Goal: Task Accomplishment & Management: Use online tool/utility

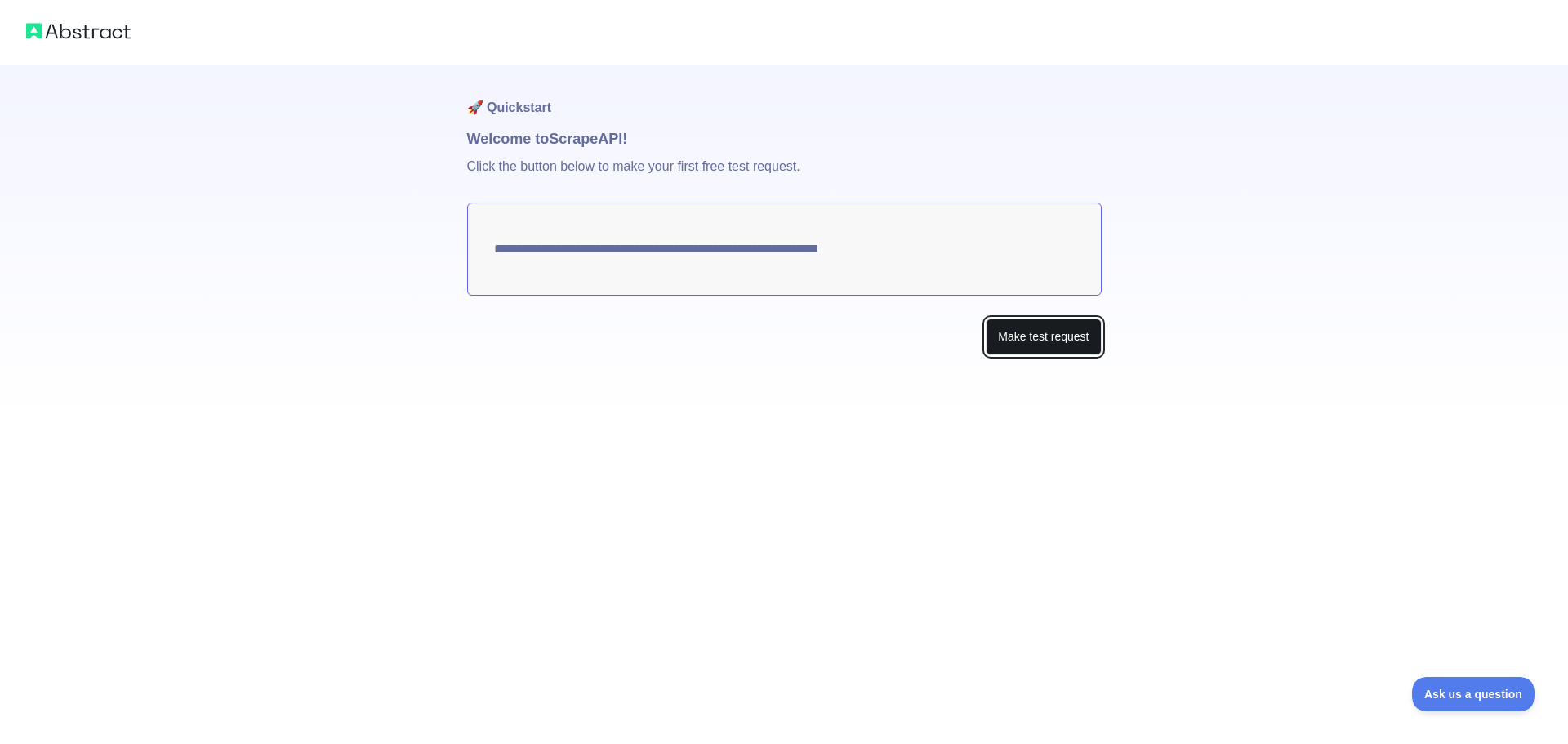
click at [1027, 344] on button "Make test request" at bounding box center [1043, 336] width 115 height 37
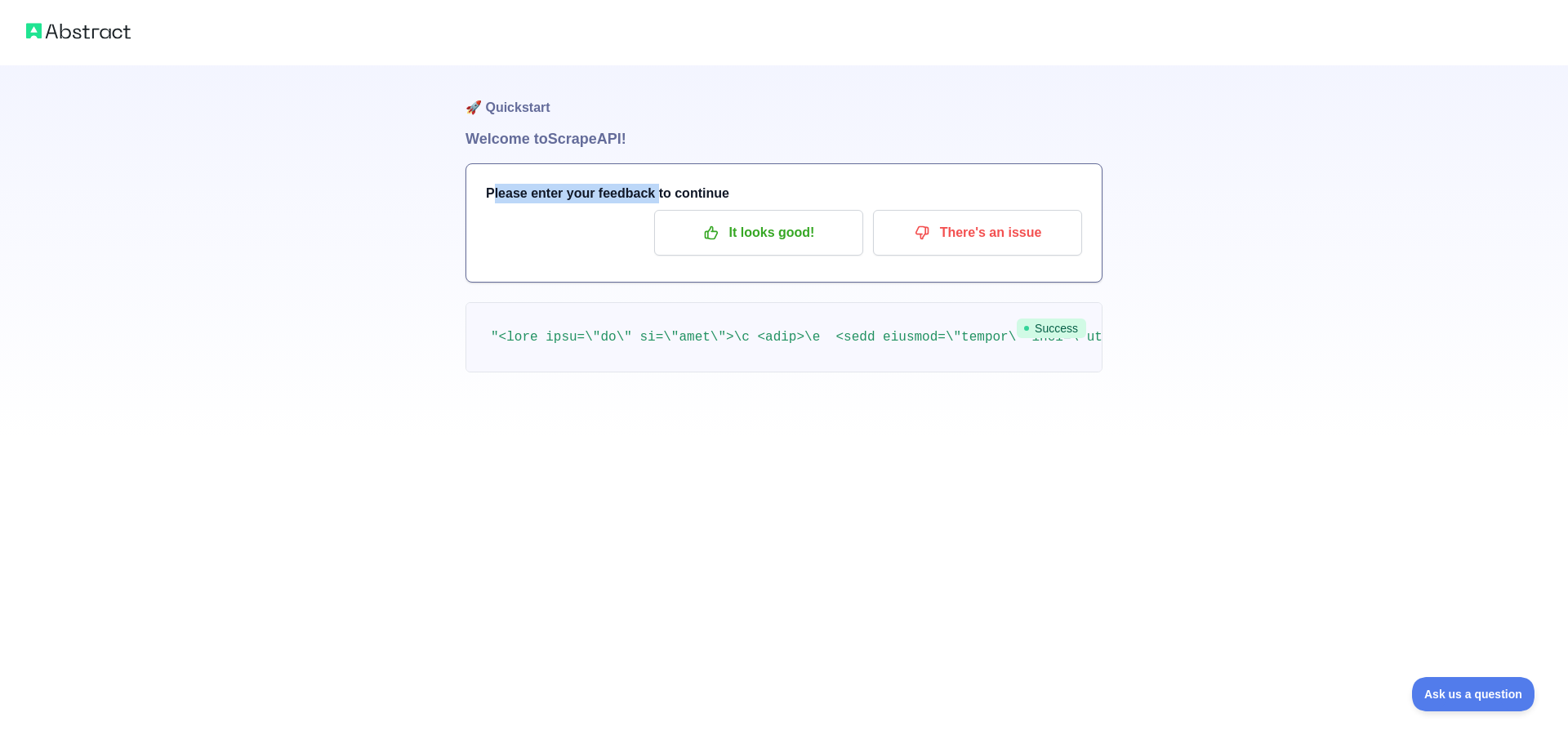
drag, startPoint x: 492, startPoint y: 189, endPoint x: 650, endPoint y: 186, distance: 158.0
click at [650, 186] on h3 "Please enter your feedback to continue" at bounding box center [784, 193] width 596 height 20
click at [577, 195] on h3 "Please enter your feedback to continue" at bounding box center [784, 193] width 596 height 20
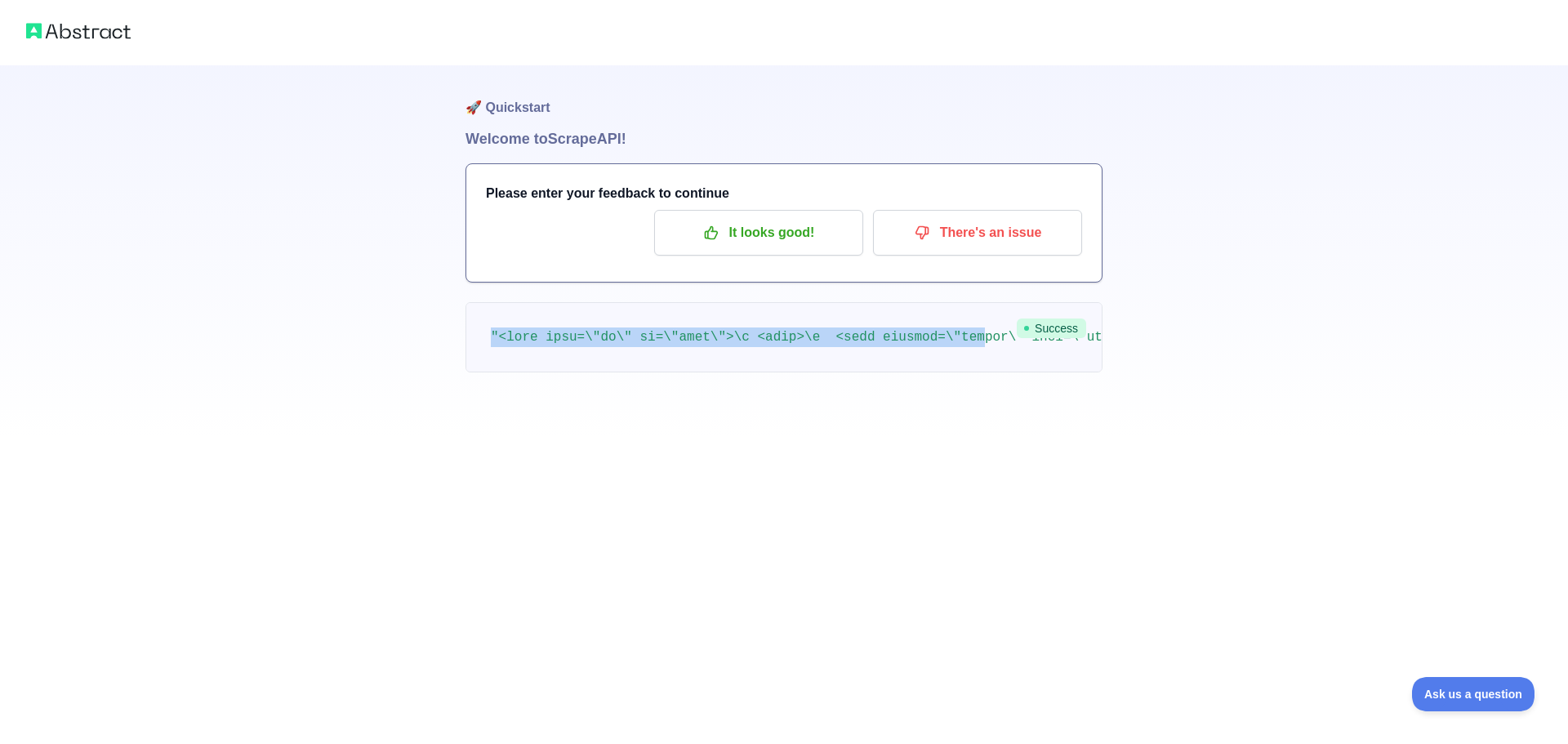
drag, startPoint x: 946, startPoint y: 334, endPoint x: 196, endPoint y: 335, distance: 750.0
click at [196, 335] on div "🚀 Quickstart Welcome to Scrape API! Please enter your feedback to continue It l…" at bounding box center [784, 219] width 1568 height 438
click at [1385, 507] on div "🚀 Quickstart Welcome to Scrape API! Please enter your feedback to continue It l…" at bounding box center [784, 372] width 1568 height 744
drag, startPoint x: 909, startPoint y: 327, endPoint x: 1508, endPoint y: 328, distance: 599.0
click at [1508, 328] on div "🚀 Quickstart Welcome to Scrape API! Please enter your feedback to continue It l…" at bounding box center [784, 219] width 1568 height 438
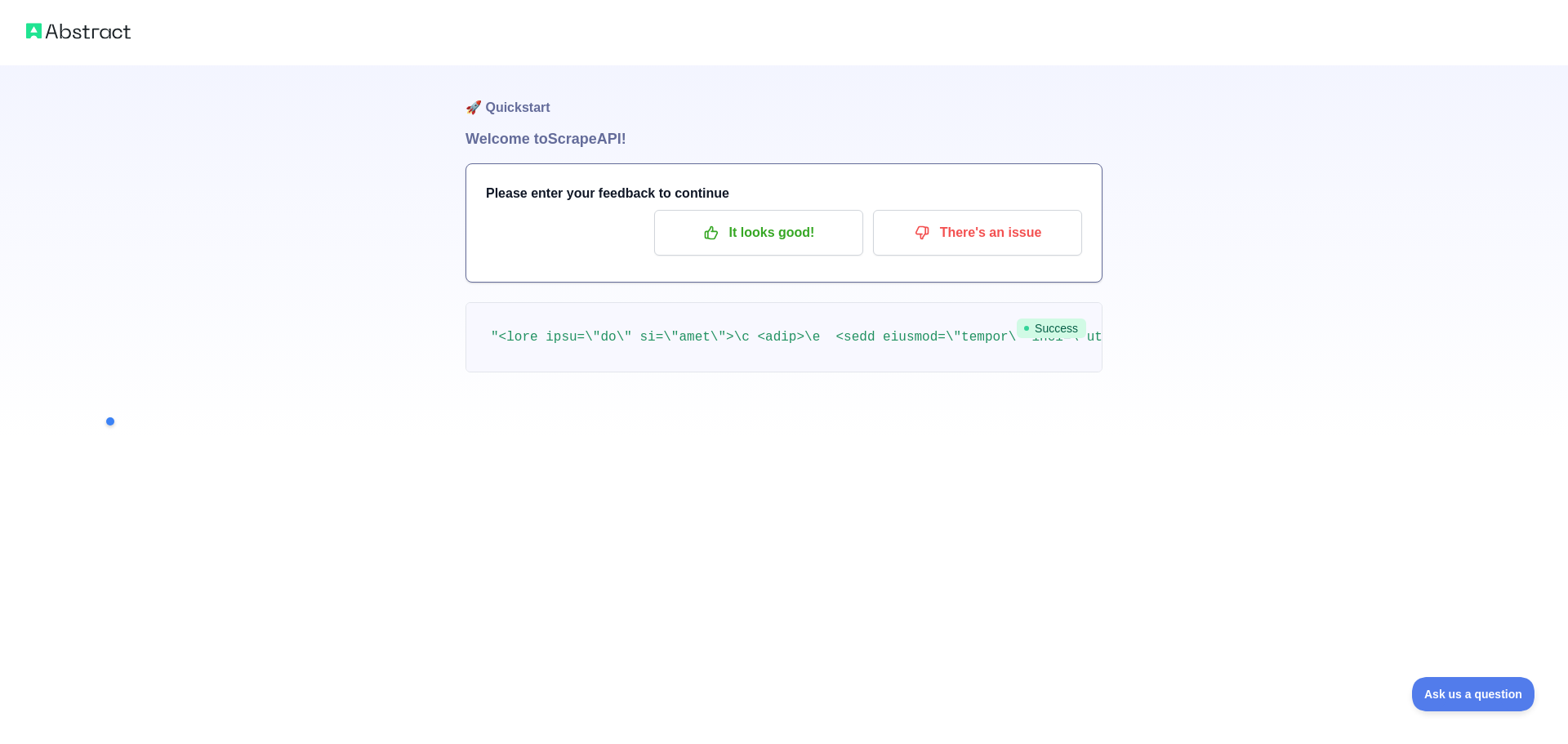
click at [850, 509] on div "🚀 Quickstart Welcome to Scrape API! Please enter your feedback to continue It l…" at bounding box center [784, 372] width 1568 height 744
click at [104, 36] on img at bounding box center [78, 31] width 105 height 23
click at [504, 102] on h1 "🚀 Quickstart" at bounding box center [784, 96] width 637 height 62
click at [1052, 327] on span "Success" at bounding box center [1051, 327] width 69 height 20
click at [56, 27] on img at bounding box center [78, 31] width 105 height 23
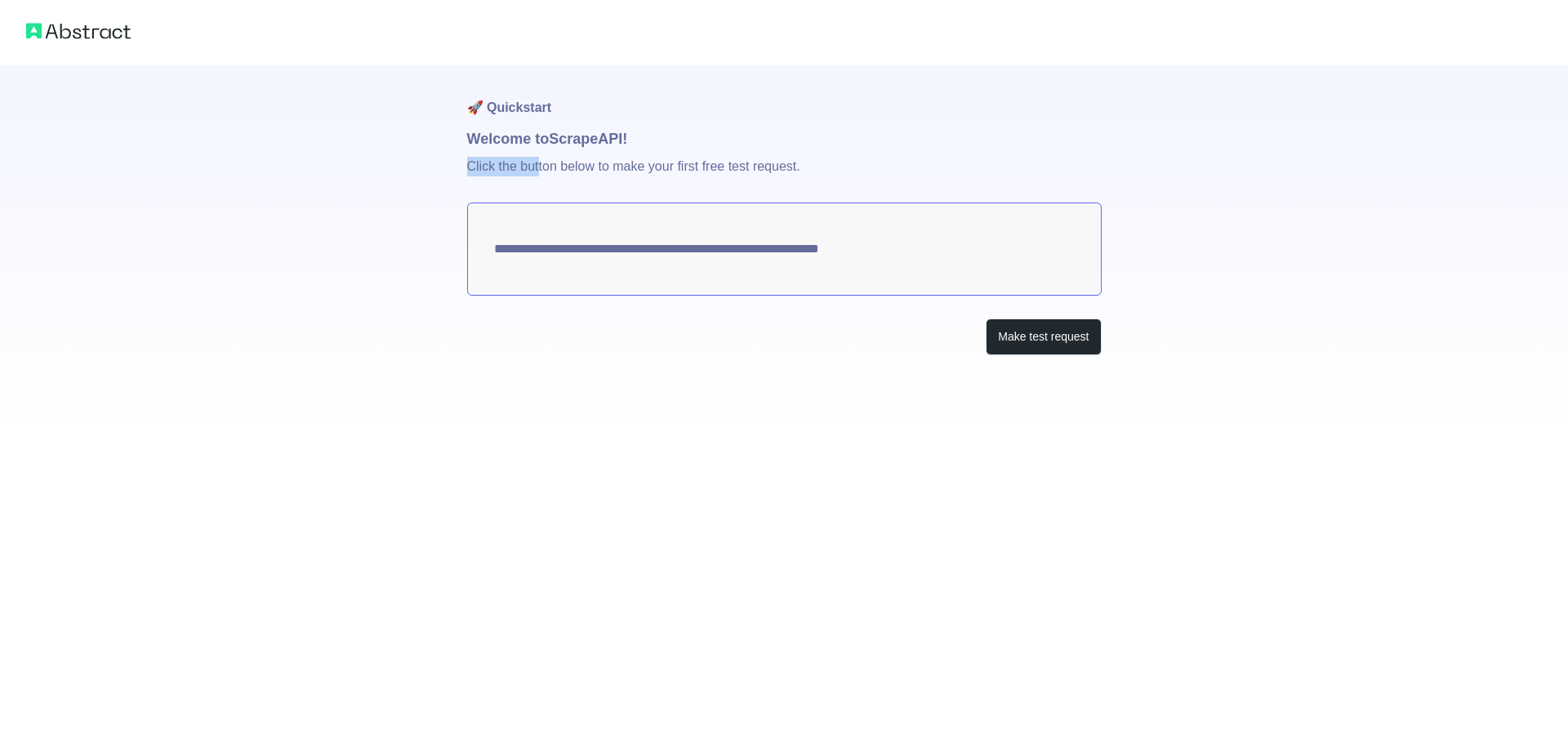
drag, startPoint x: 455, startPoint y: 165, endPoint x: 541, endPoint y: 166, distance: 86.0
click at [541, 166] on div "**********" at bounding box center [784, 210] width 1568 height 421
click at [635, 171] on p "Click the button below to make your first free test request." at bounding box center [784, 176] width 634 height 52
drag, startPoint x: 1027, startPoint y: 318, endPoint x: 991, endPoint y: 340, distance: 42.2
click at [1026, 318] on button "Make test request" at bounding box center [1043, 336] width 115 height 37
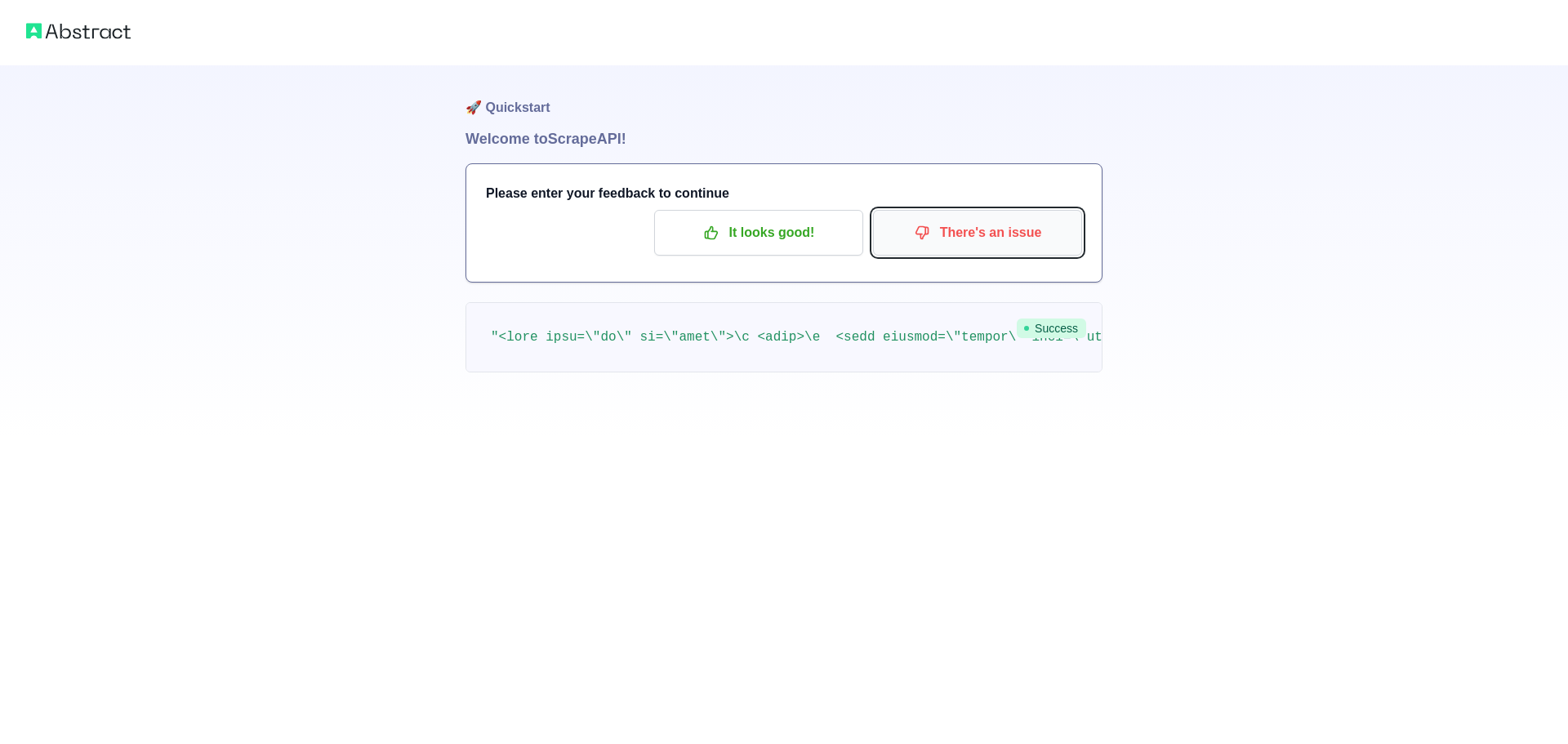
click at [1043, 245] on p "There's an issue" at bounding box center [976, 232] width 184 height 27
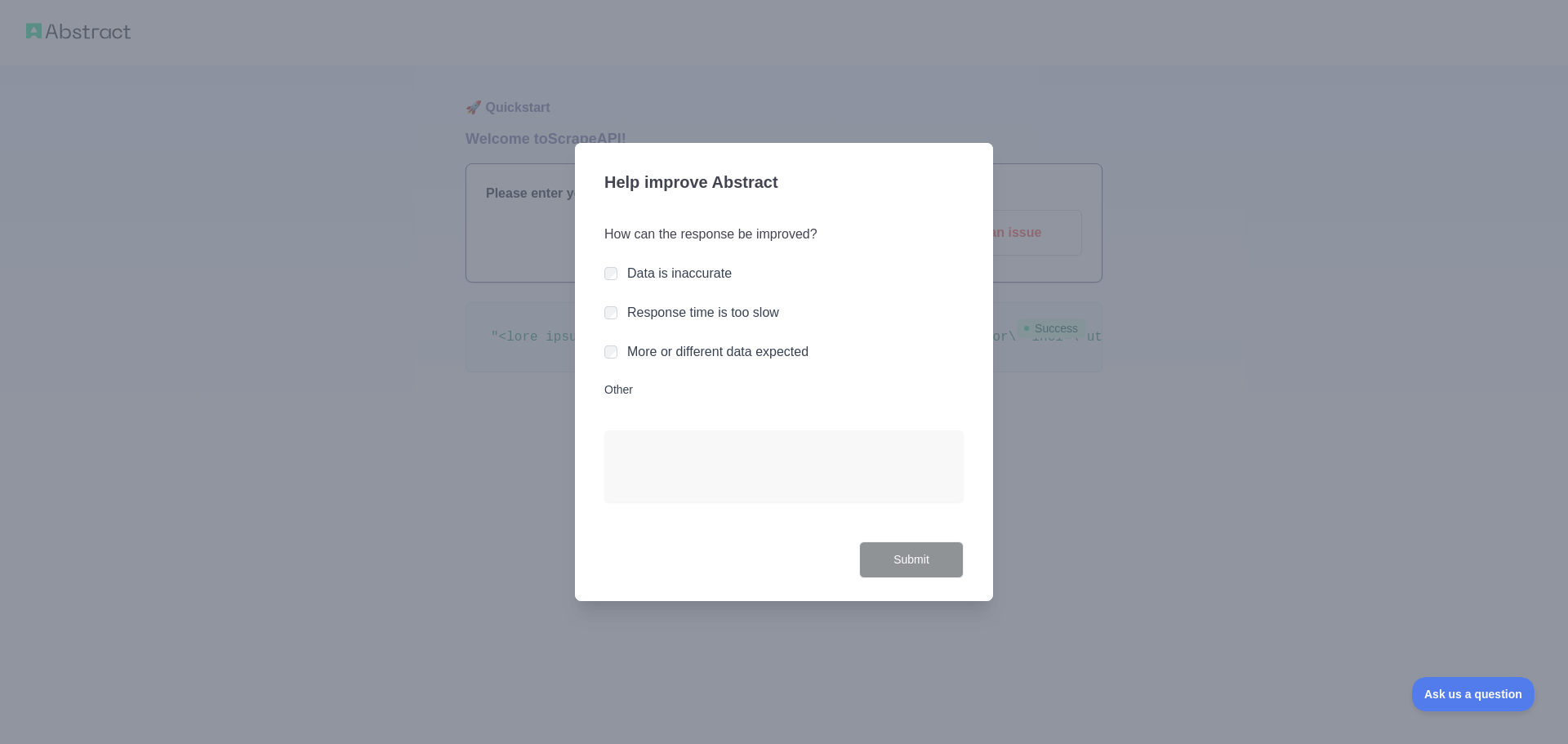
click at [1206, 420] on div at bounding box center [784, 372] width 1568 height 744
click at [1173, 437] on div at bounding box center [784, 372] width 1568 height 744
click at [624, 391] on label "Other" at bounding box center [784, 389] width 359 height 16
click at [624, 430] on textarea "Other" at bounding box center [784, 466] width 359 height 72
click at [619, 391] on label "Other" at bounding box center [784, 389] width 359 height 16
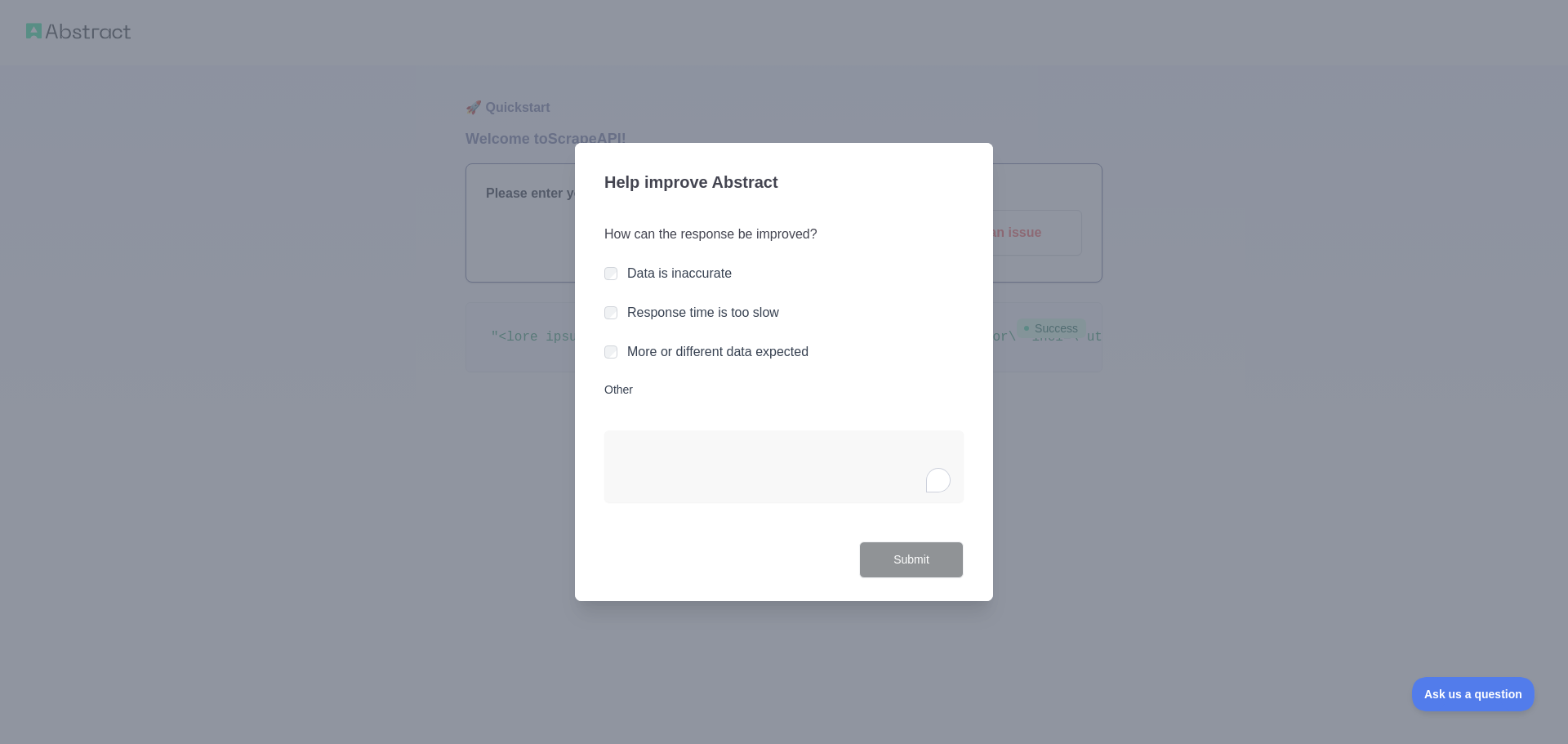
click at [619, 430] on textarea "Other" at bounding box center [784, 466] width 359 height 72
click at [704, 277] on label "Data is inaccurate" at bounding box center [679, 273] width 105 height 14
click at [712, 305] on label "Response time is too slow" at bounding box center [702, 312] width 152 height 14
click at [730, 361] on div "More or different data expected" at bounding box center [717, 351] width 181 height 20
click at [746, 350] on label "More or different data expected" at bounding box center [717, 351] width 181 height 14
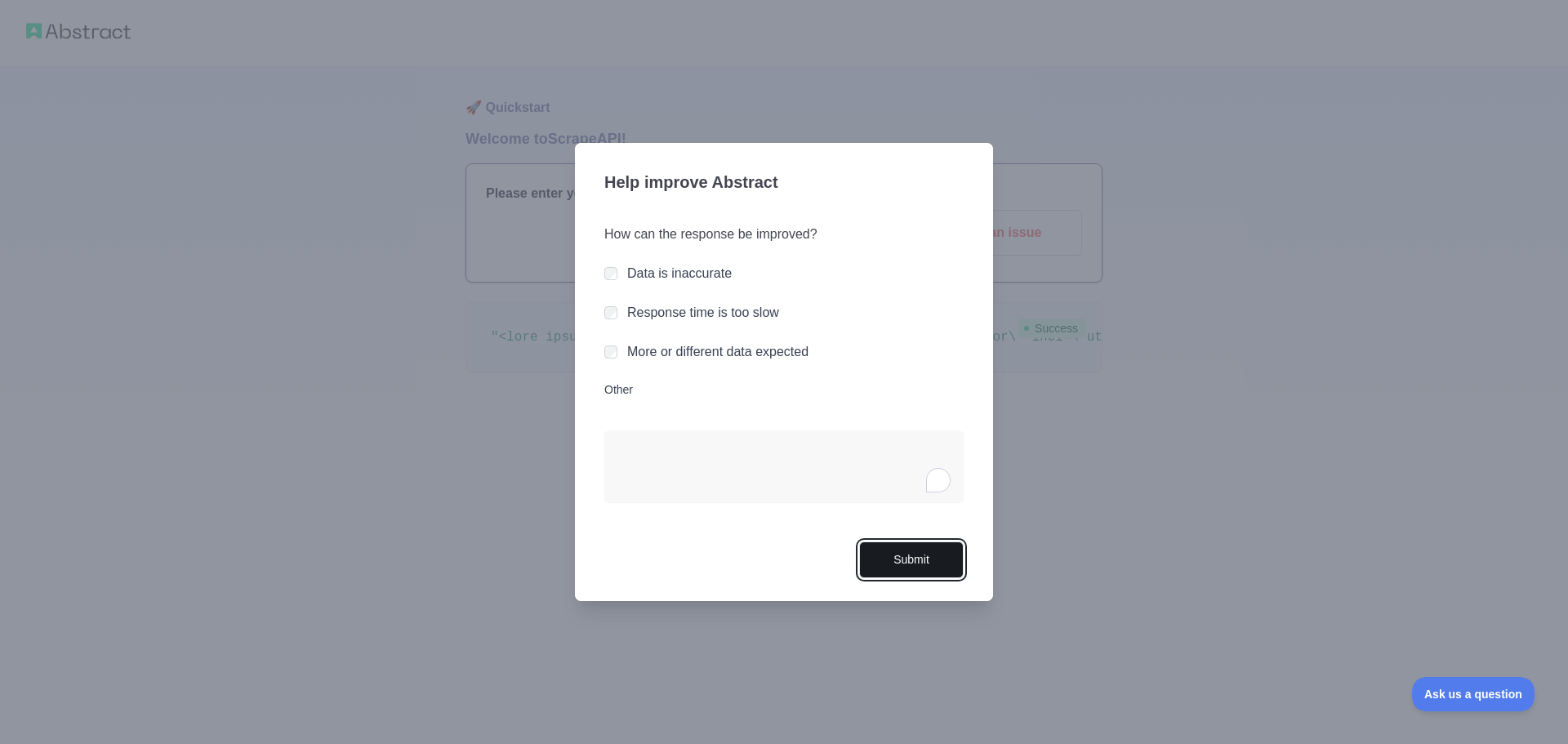
click at [937, 563] on button "Submit" at bounding box center [911, 559] width 105 height 37
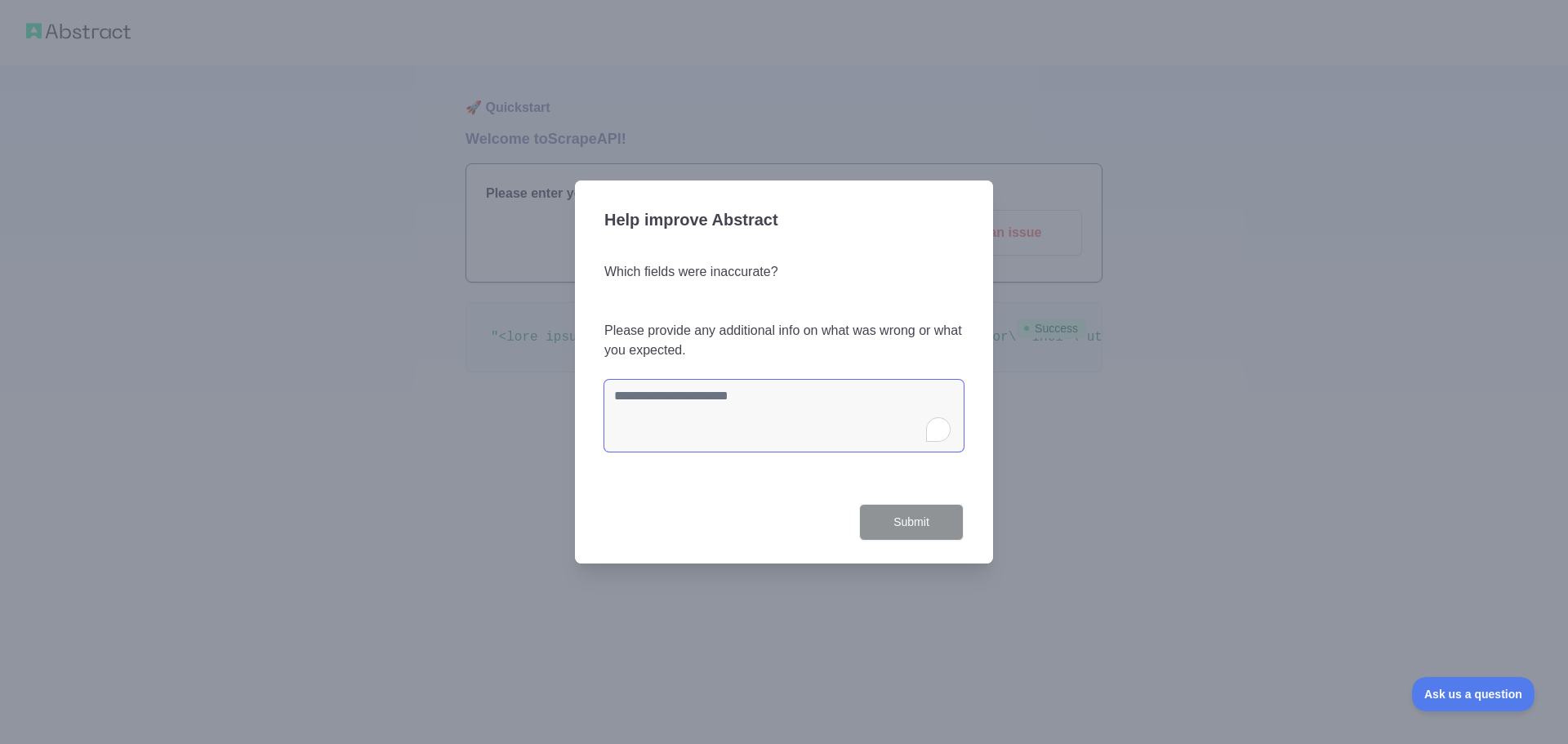
click at [738, 411] on textarea "To enrich screen reader interactions, please activate Accessibility in Grammarl…" at bounding box center [784, 416] width 359 height 72
type textarea "*"
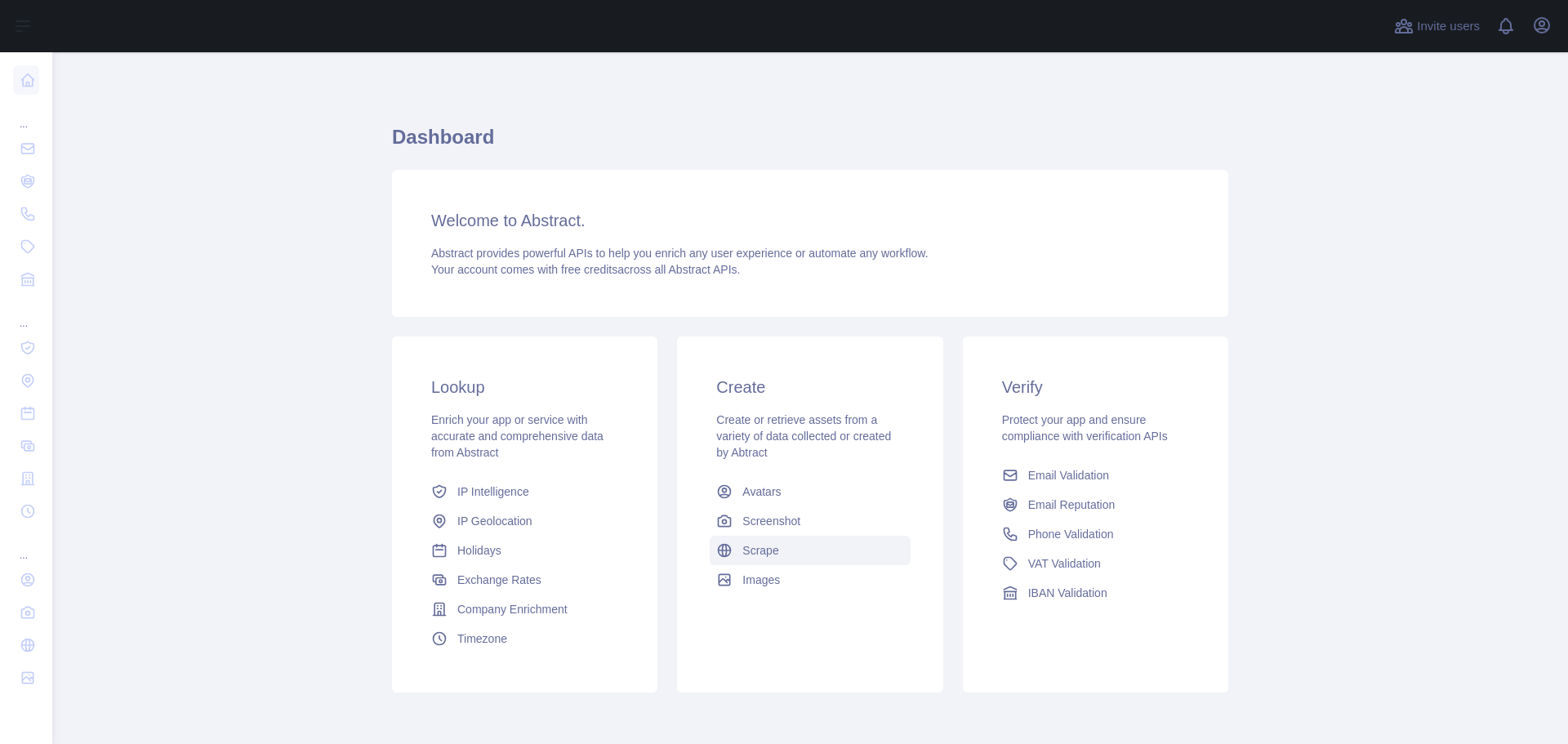
click at [743, 554] on span "Scrape" at bounding box center [760, 549] width 36 height 16
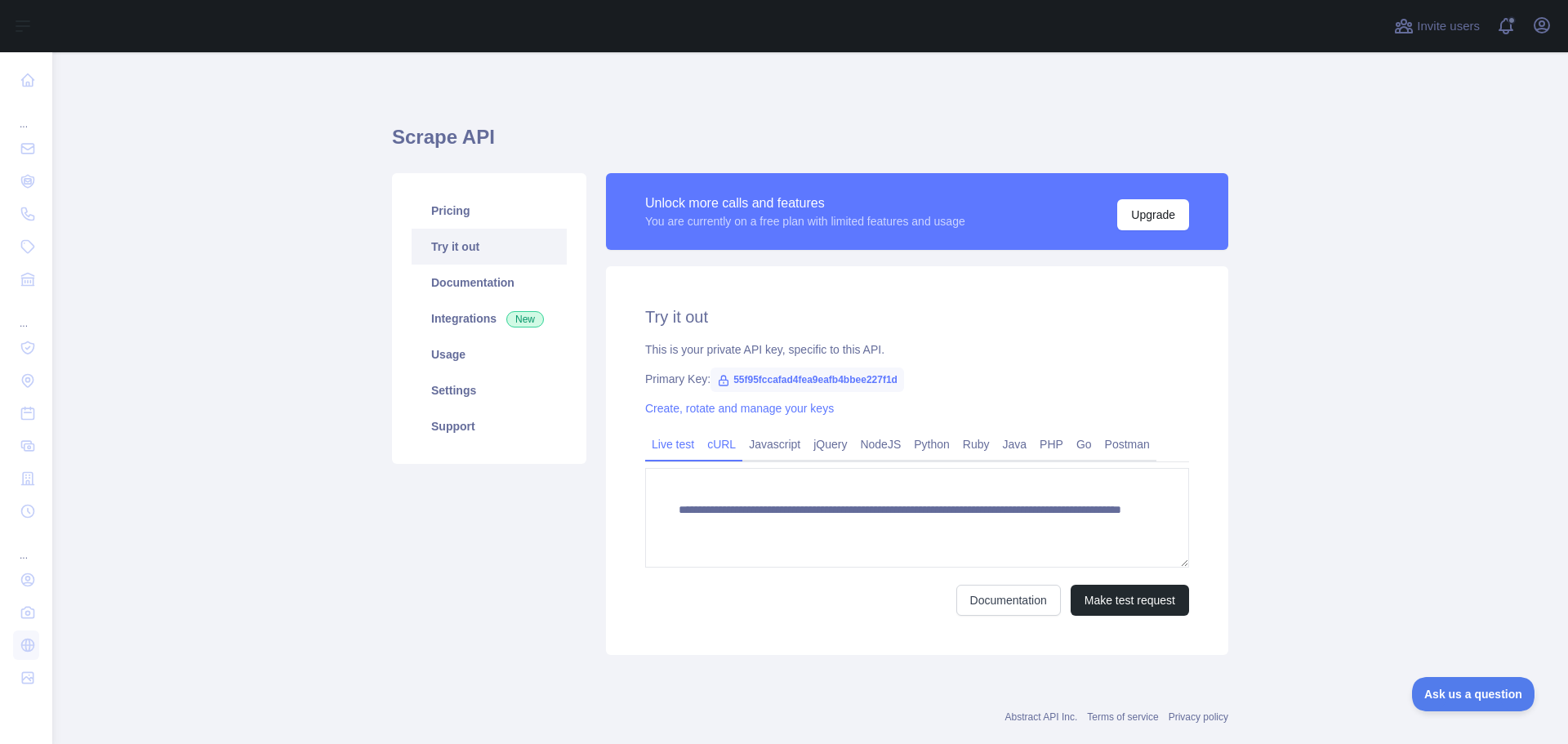
click at [713, 448] on link "cURL" at bounding box center [721, 444] width 42 height 26
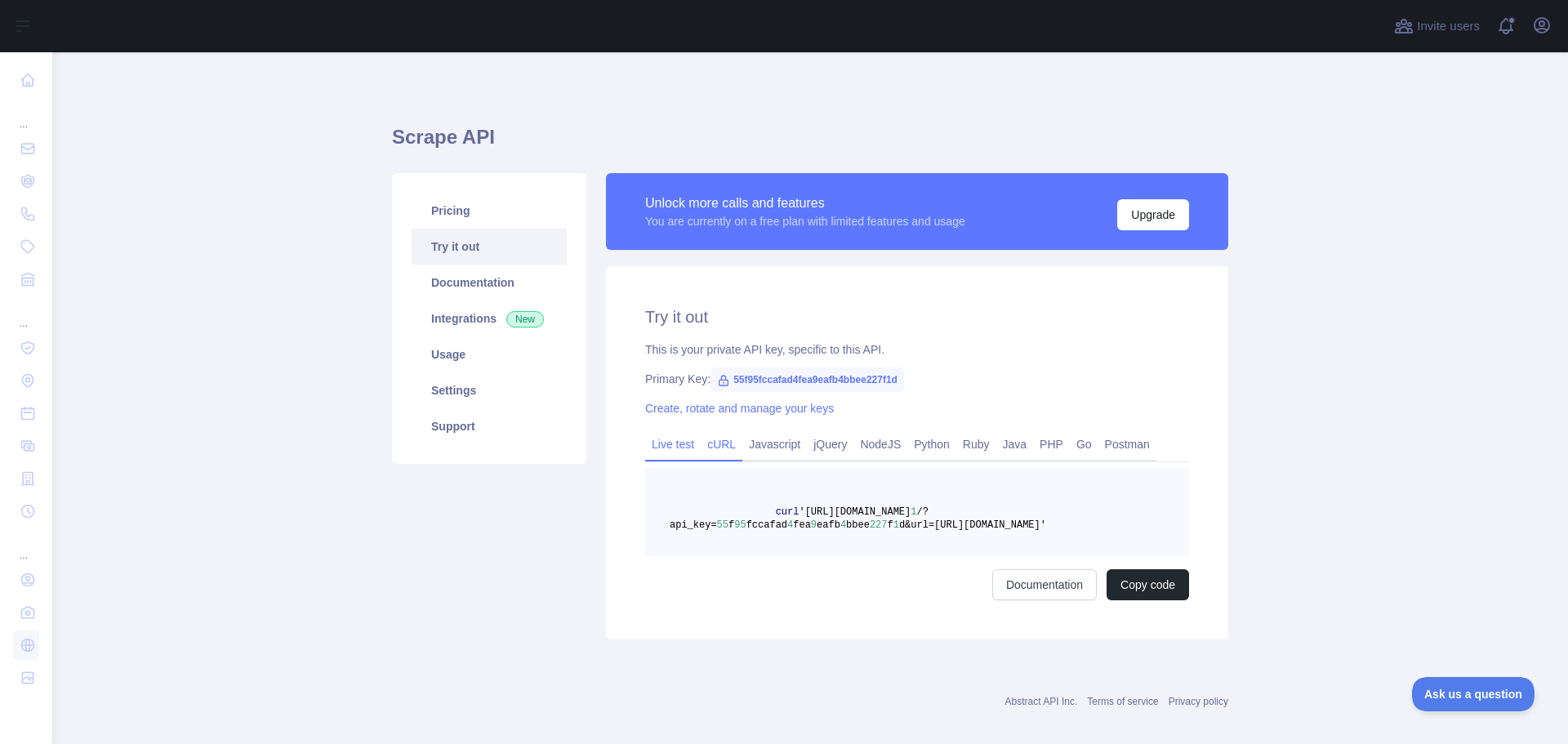
click at [668, 448] on link "Live test" at bounding box center [672, 444] width 56 height 26
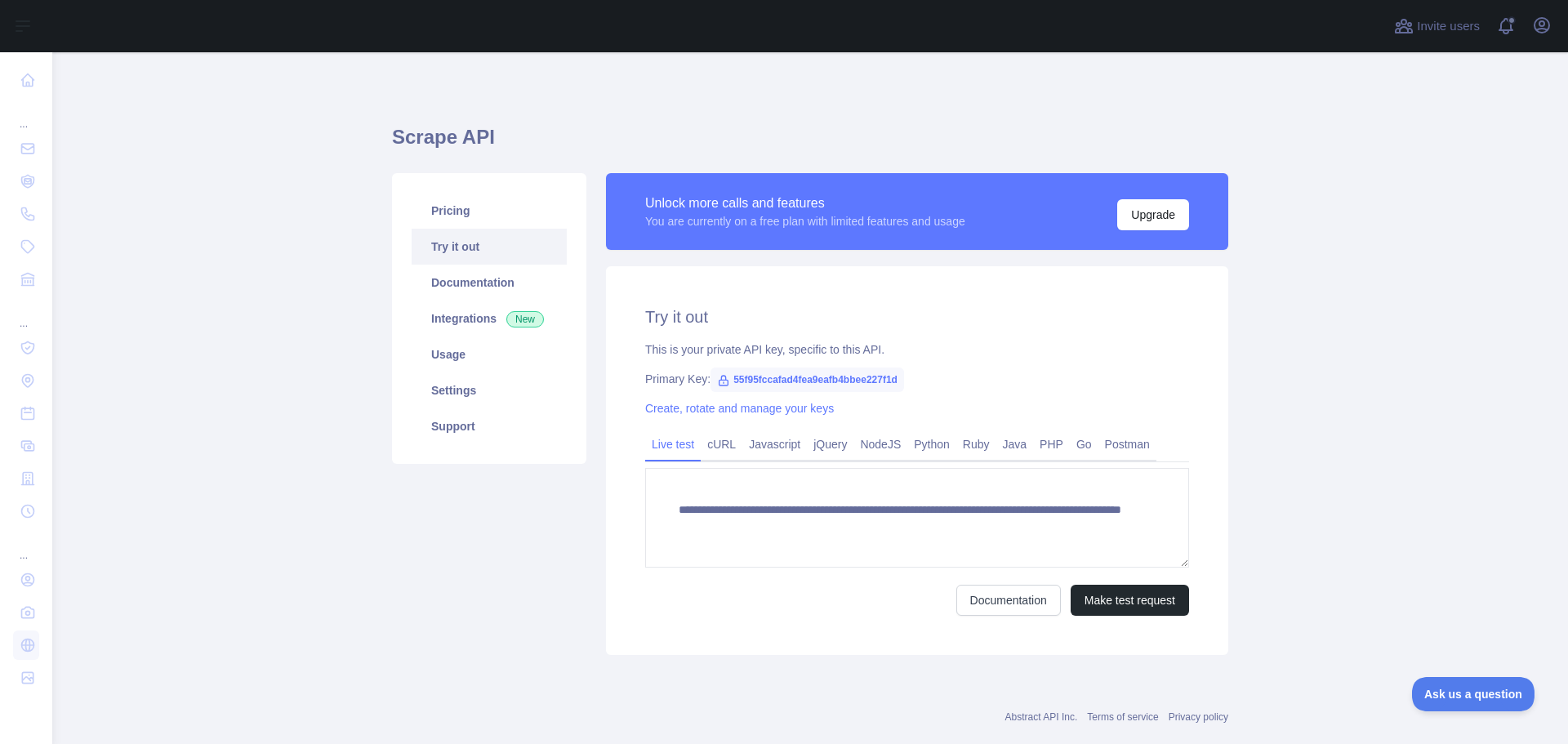
click at [786, 382] on span "55f95fccafad4fea9eafb4bbee227f1d" at bounding box center [808, 380] width 194 height 25
click at [832, 376] on span "55f95fccafad4fea9eafb4bbee227f1d" at bounding box center [808, 380] width 194 height 25
drag, startPoint x: 724, startPoint y: 379, endPoint x: 890, endPoint y: 386, distance: 166.1
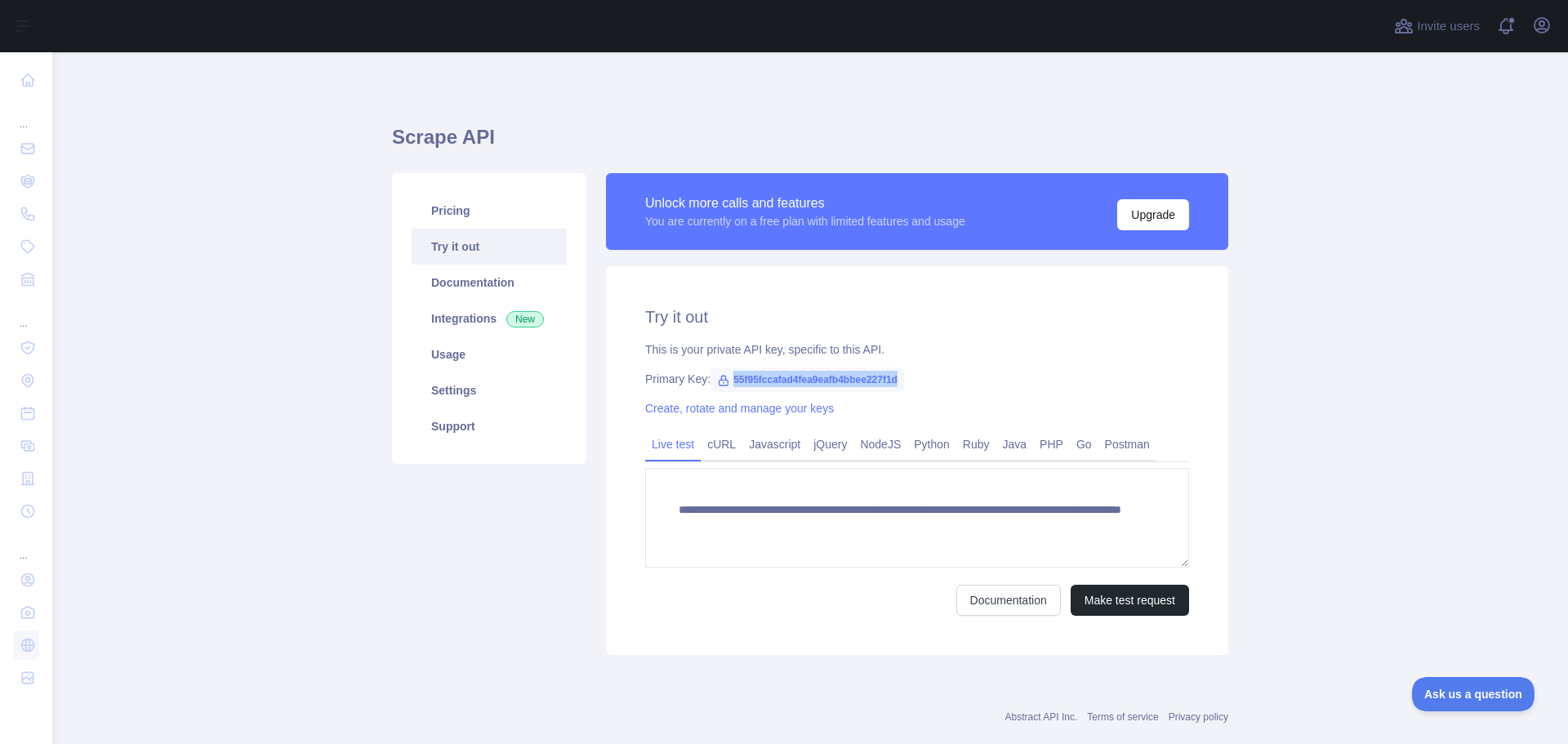
click at [890, 386] on span "55f95fccafad4fea9eafb4bbee227f1d" at bounding box center [808, 380] width 194 height 25
copy span "55f95fccafad4fea9eafb4bbee227f1d"
click at [1084, 367] on div "**********" at bounding box center [917, 459] width 622 height 388
click at [717, 448] on link "cURL" at bounding box center [721, 444] width 42 height 26
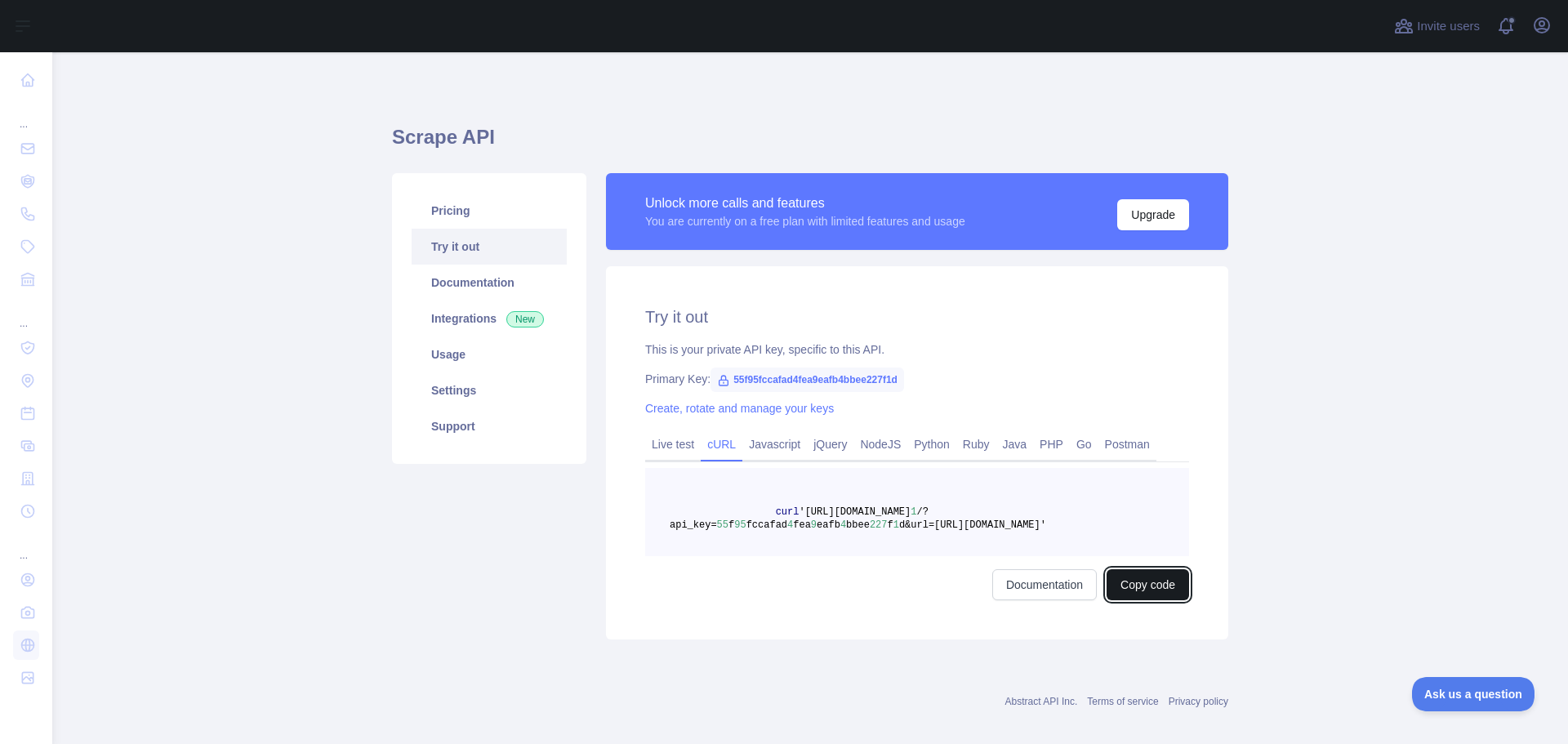
click at [1152, 588] on button "Copy code" at bounding box center [1148, 585] width 82 height 31
